Goal: Find contact information: Find contact information

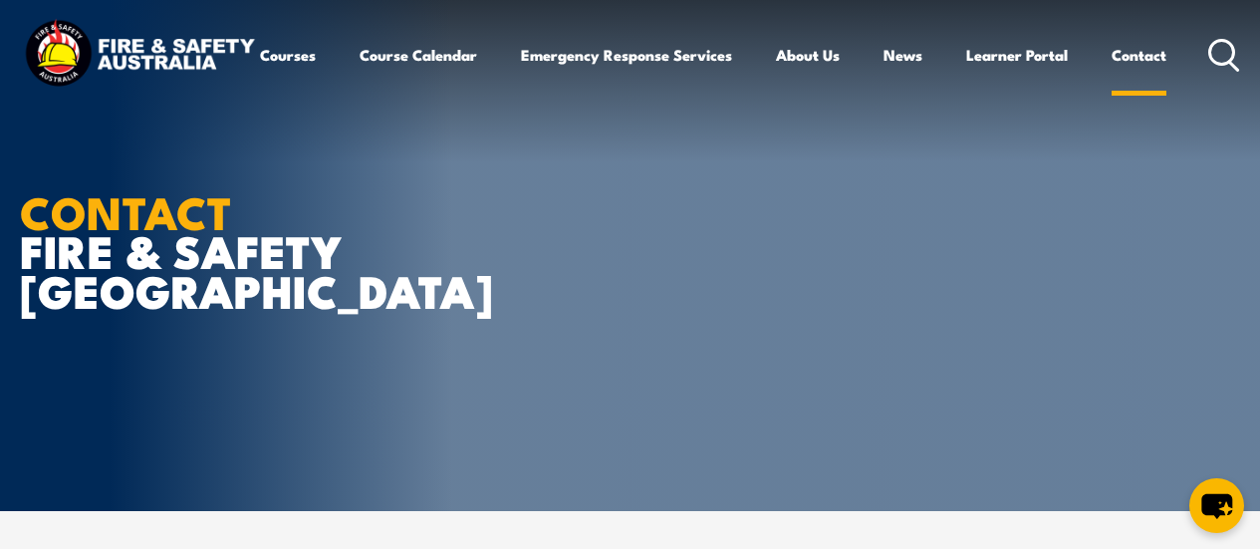
click at [1111, 79] on link "Contact" at bounding box center [1138, 55] width 55 height 48
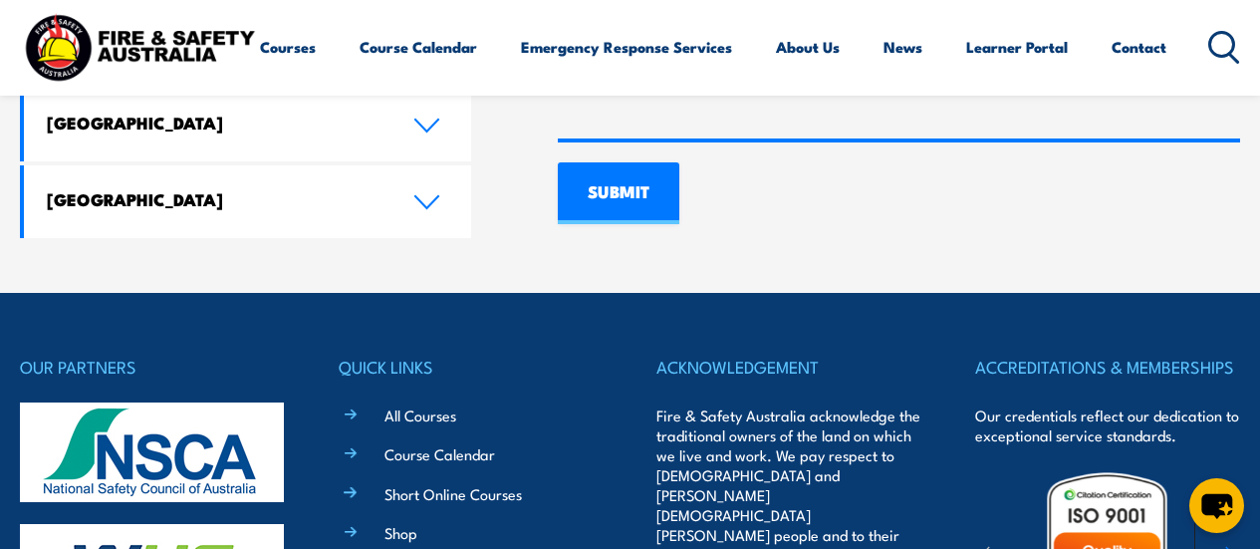
scroll to position [1593, 0]
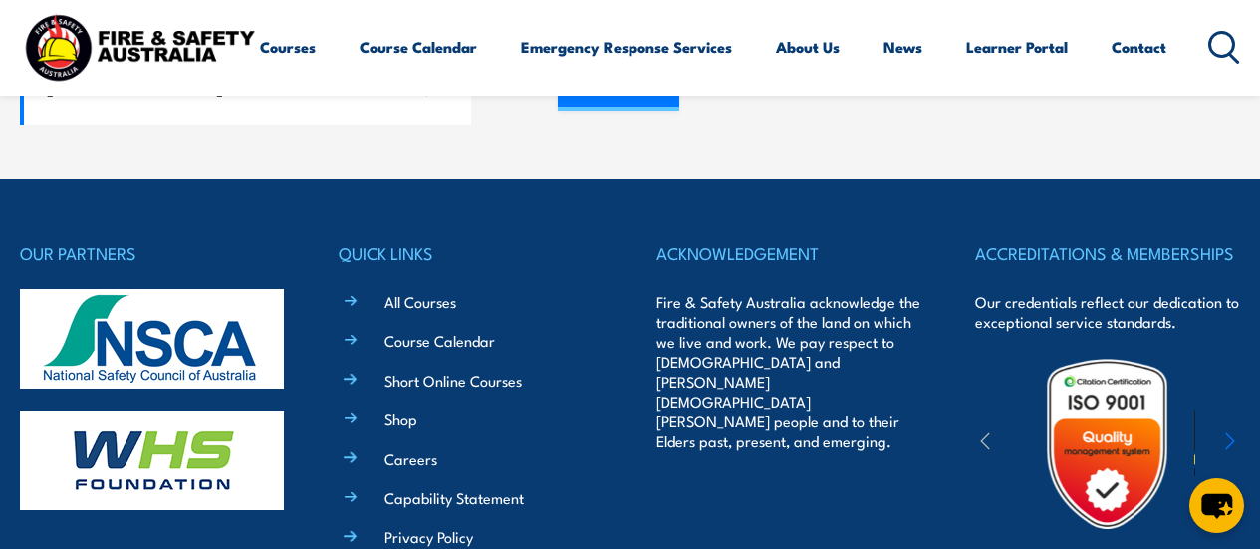
click at [1114, 429] on img at bounding box center [1107, 444] width 174 height 174
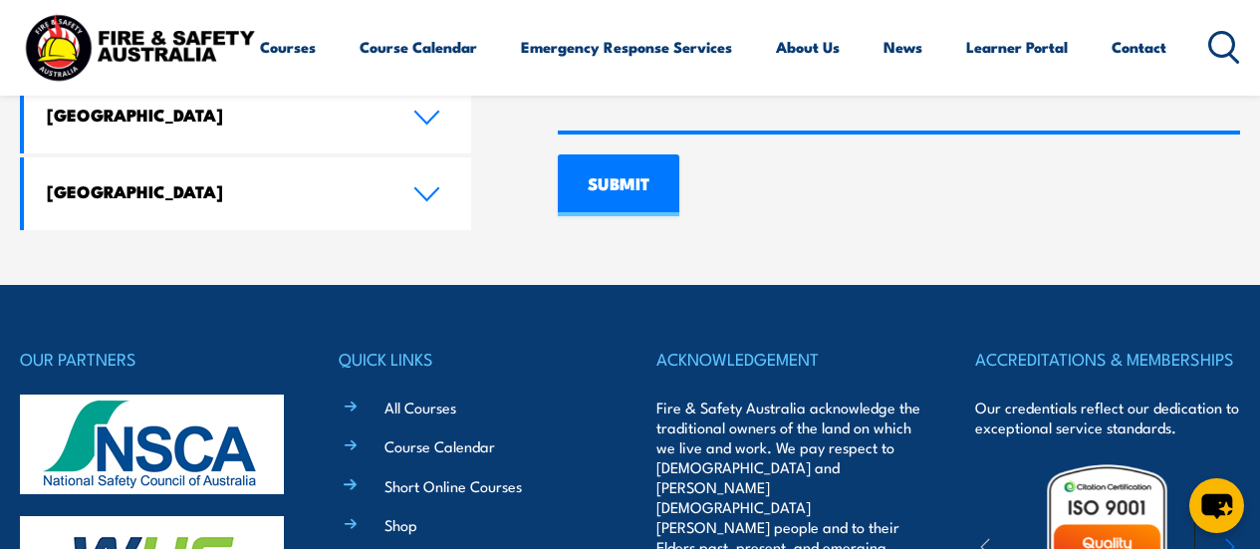
scroll to position [1487, 0]
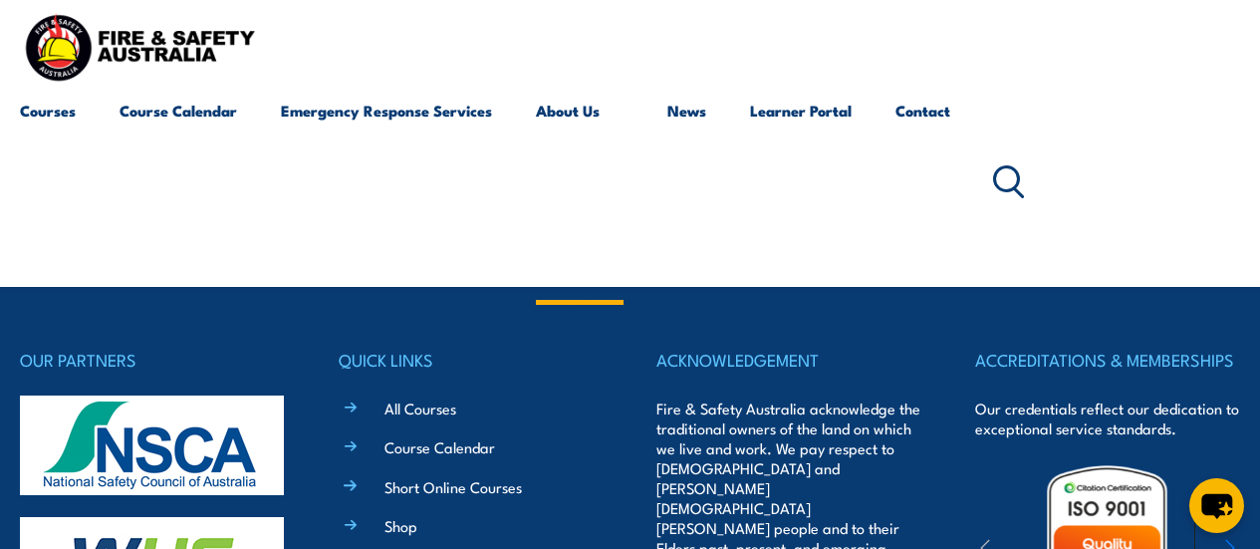
click at [581, 109] on link "About Us" at bounding box center [580, 182] width 88 height 191
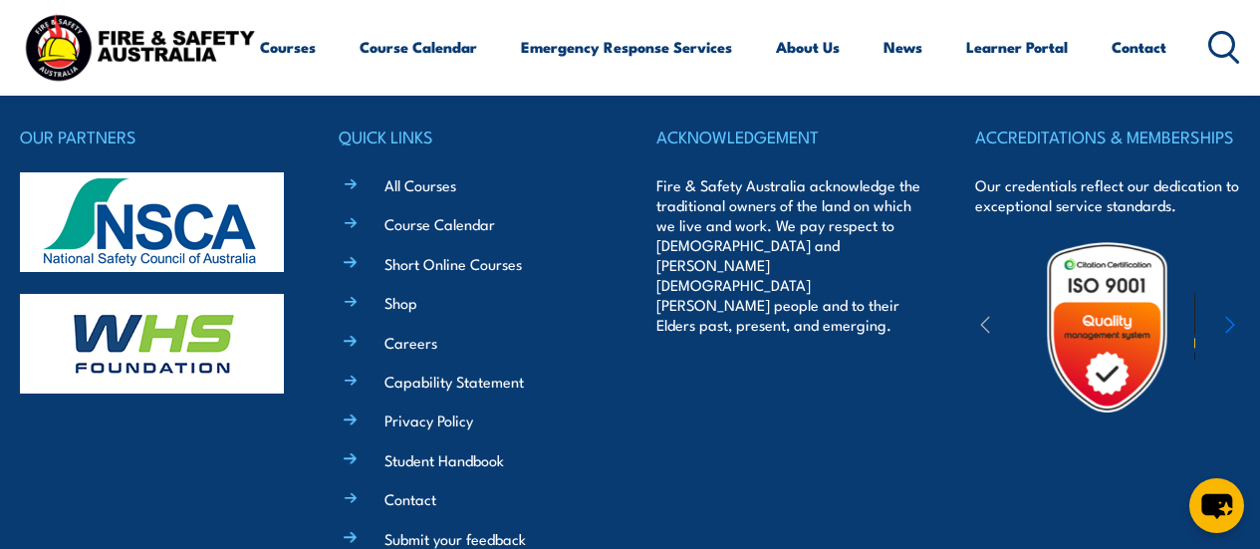
scroll to position [1686, 0]
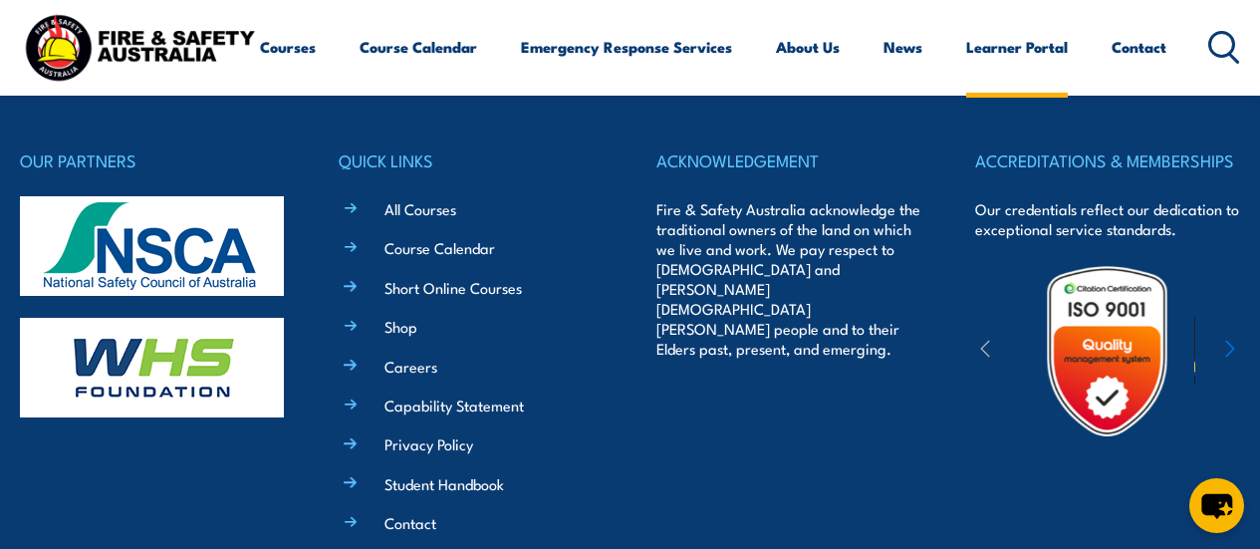
click at [966, 71] on link "Learner Portal" at bounding box center [1017, 47] width 102 height 48
